Goal: Navigation & Orientation: Find specific page/section

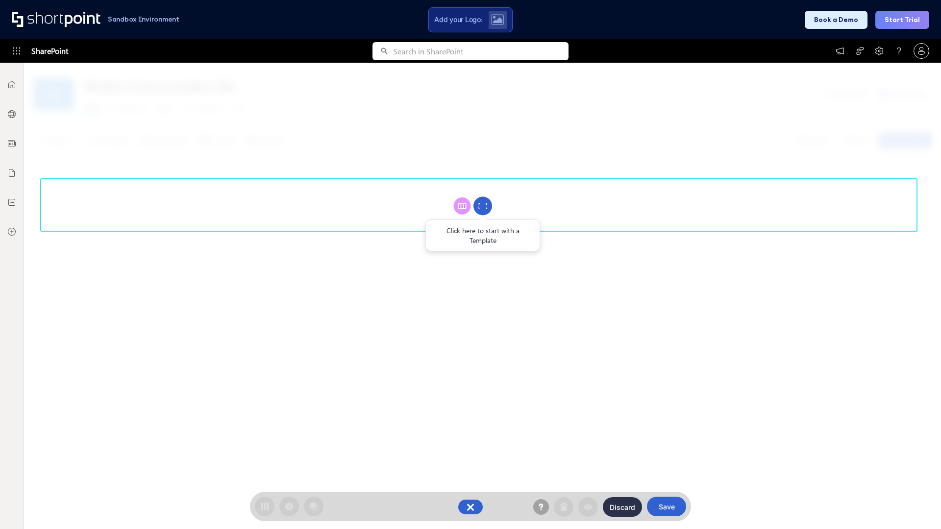
click at [483, 206] on circle at bounding box center [482, 206] width 19 height 19
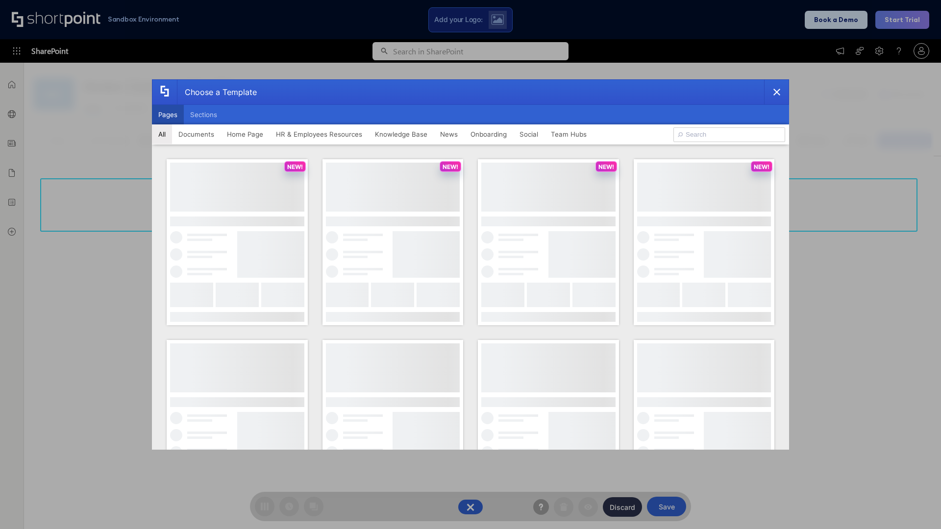
click at [168, 115] on button "Pages" at bounding box center [168, 115] width 32 height 20
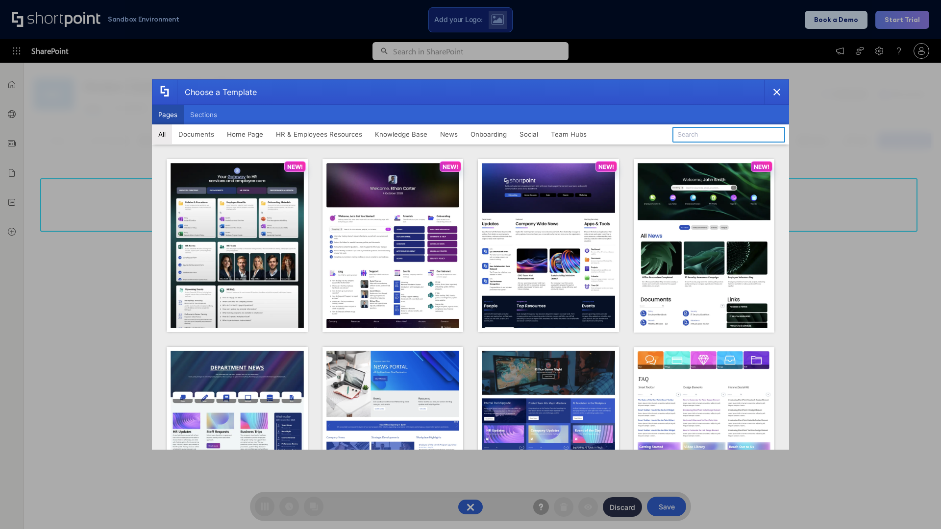
type input "Team Hub 4"
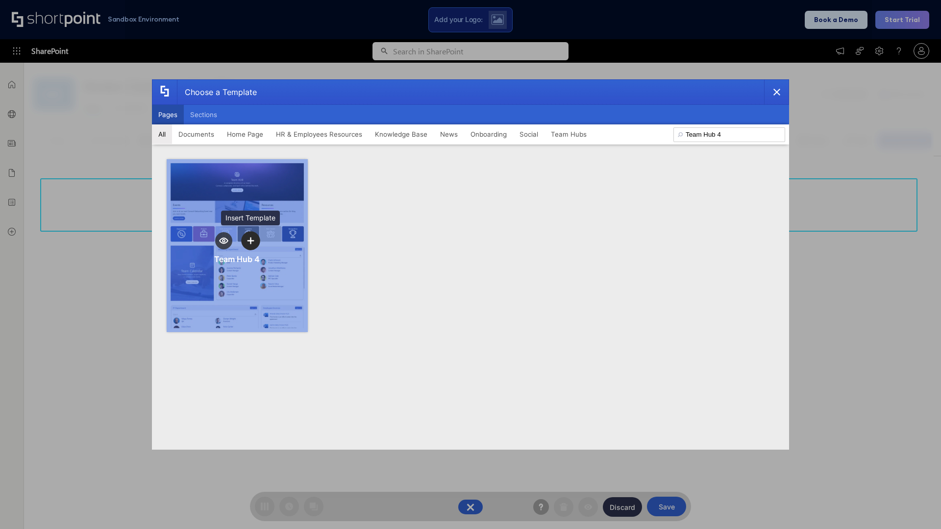
click at [250, 241] on icon "template selector" at bounding box center [250, 240] width 7 height 7
